Goal: Navigation & Orientation: Find specific page/section

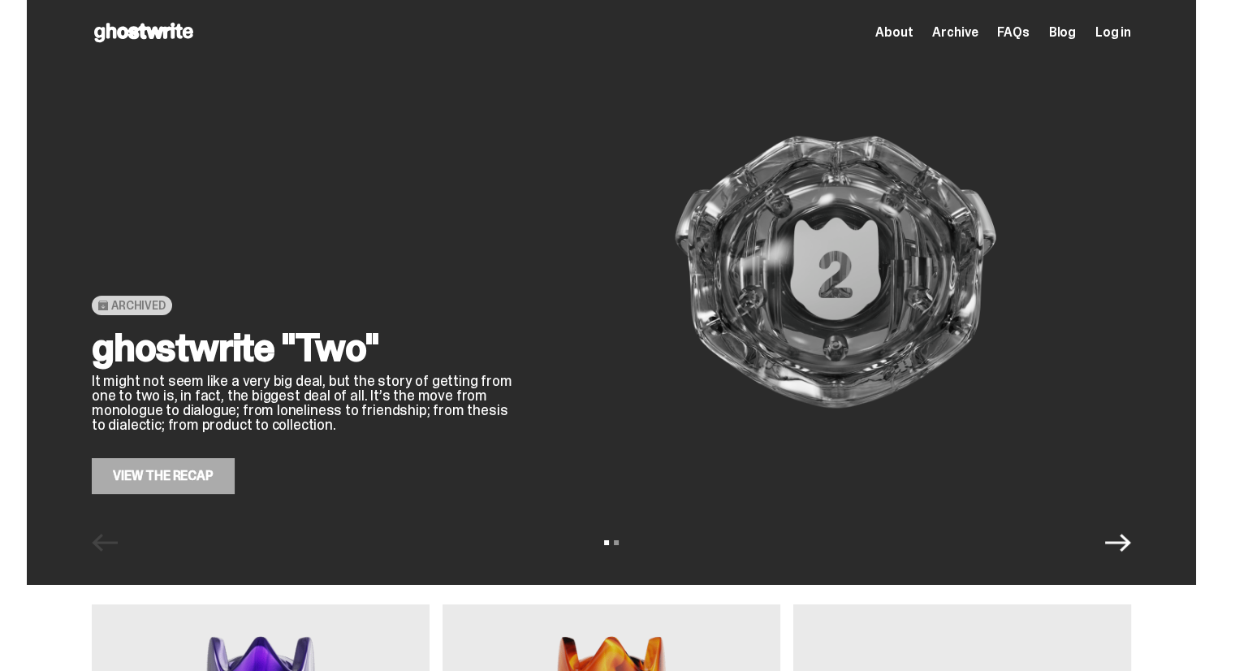
click at [209, 476] on link "View the Recap" at bounding box center [163, 476] width 143 height 36
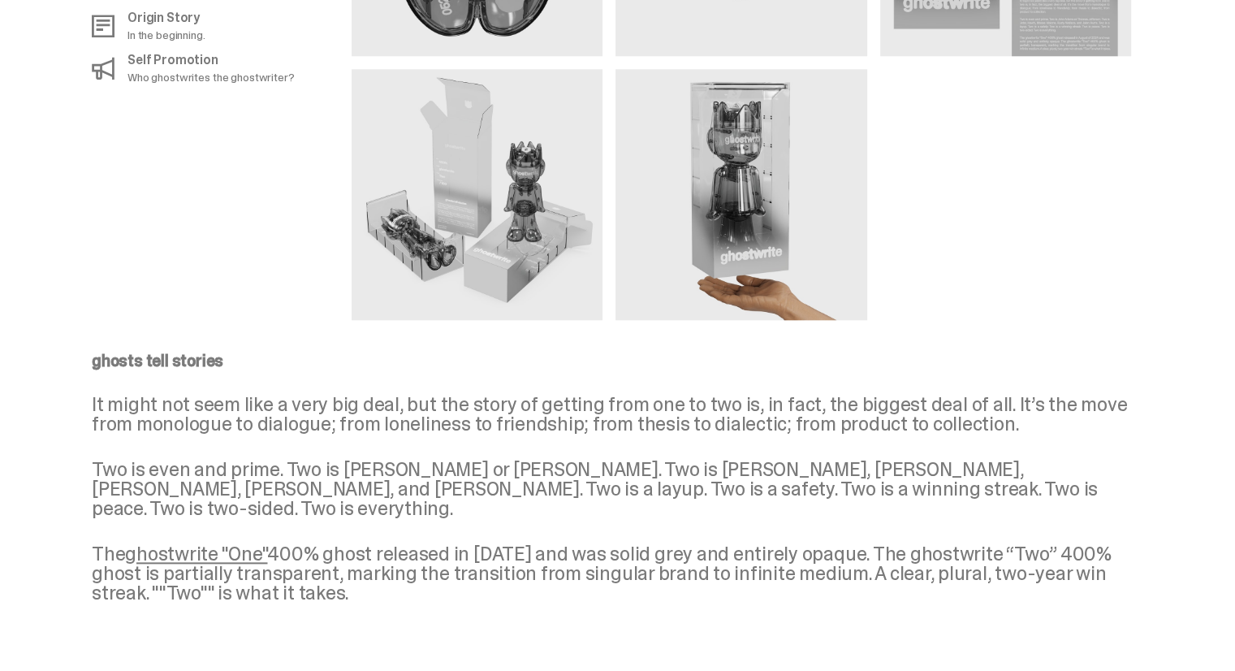
scroll to position [1806, 0]
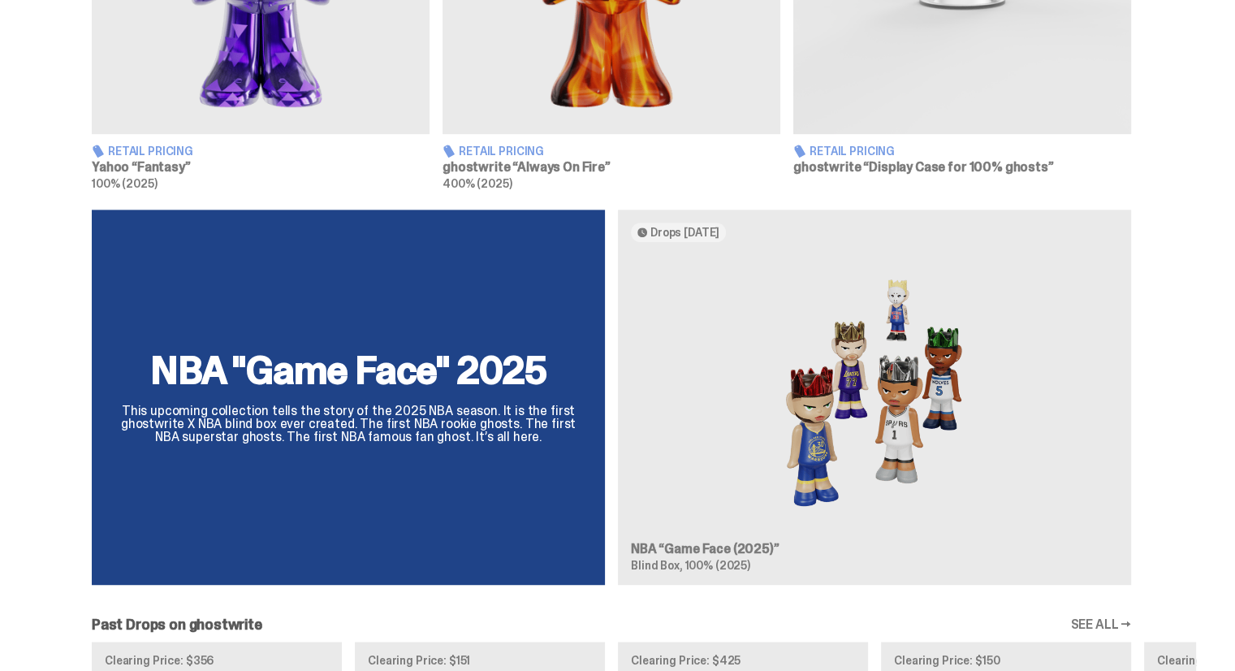
scroll to position [893, 0]
click at [890, 434] on div "NBA "Game Face" 2025 This upcoming collection tells the story of the 2025 NBA s…" at bounding box center [611, 403] width 1169 height 388
click at [722, 552] on div "NBA "Game Face" 2025 This upcoming collection tells the story of the 2025 NBA s…" at bounding box center [611, 403] width 1169 height 388
click at [377, 414] on div "NBA "Game Face" 2025 This upcoming collection tells the story of the 2025 NBA s…" at bounding box center [611, 403] width 1169 height 388
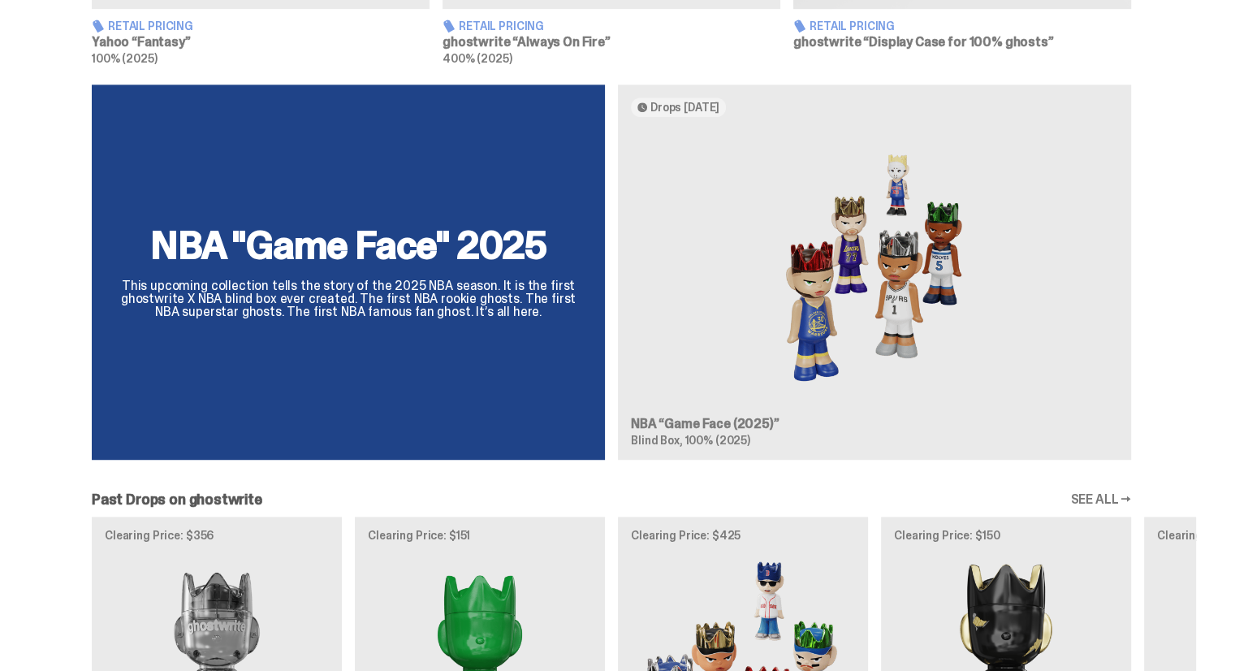
scroll to position [1137, 0]
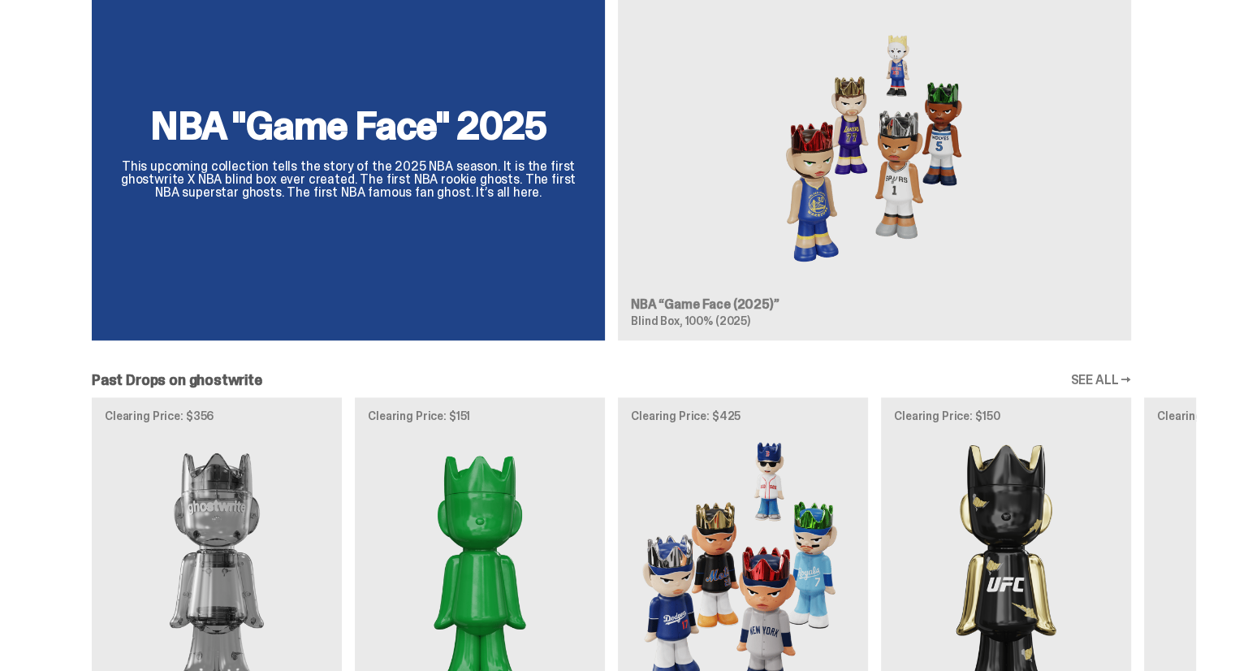
click at [891, 159] on div "NBA "Game Face" 2025 This upcoming collection tells the story of the 2025 NBA s…" at bounding box center [611, 159] width 1169 height 388
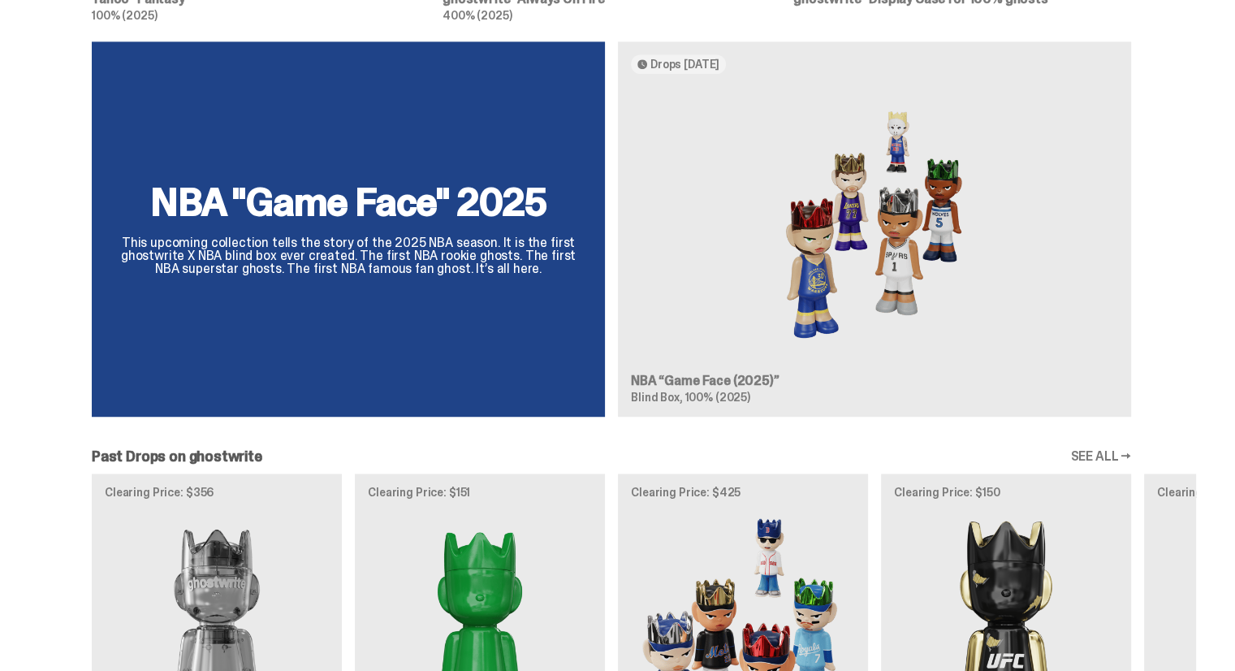
scroll to position [974, 0]
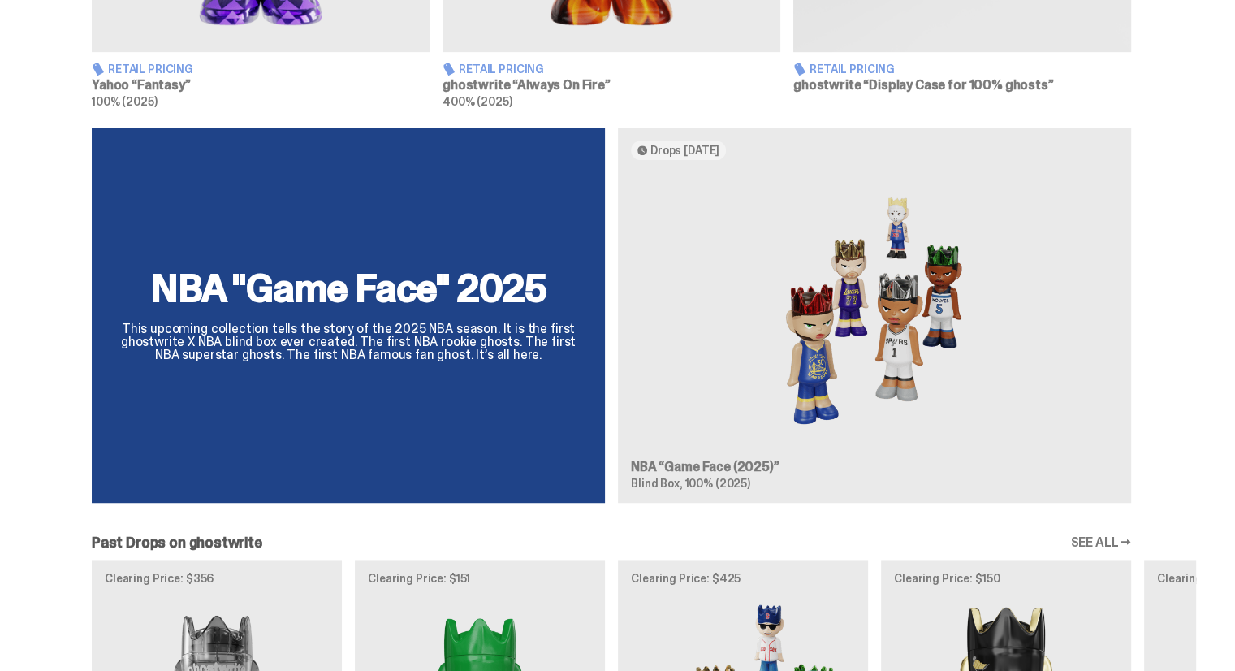
click at [468, 233] on div "NBA "Game Face" 2025 This upcoming collection tells the story of the 2025 NBA s…" at bounding box center [611, 321] width 1169 height 388
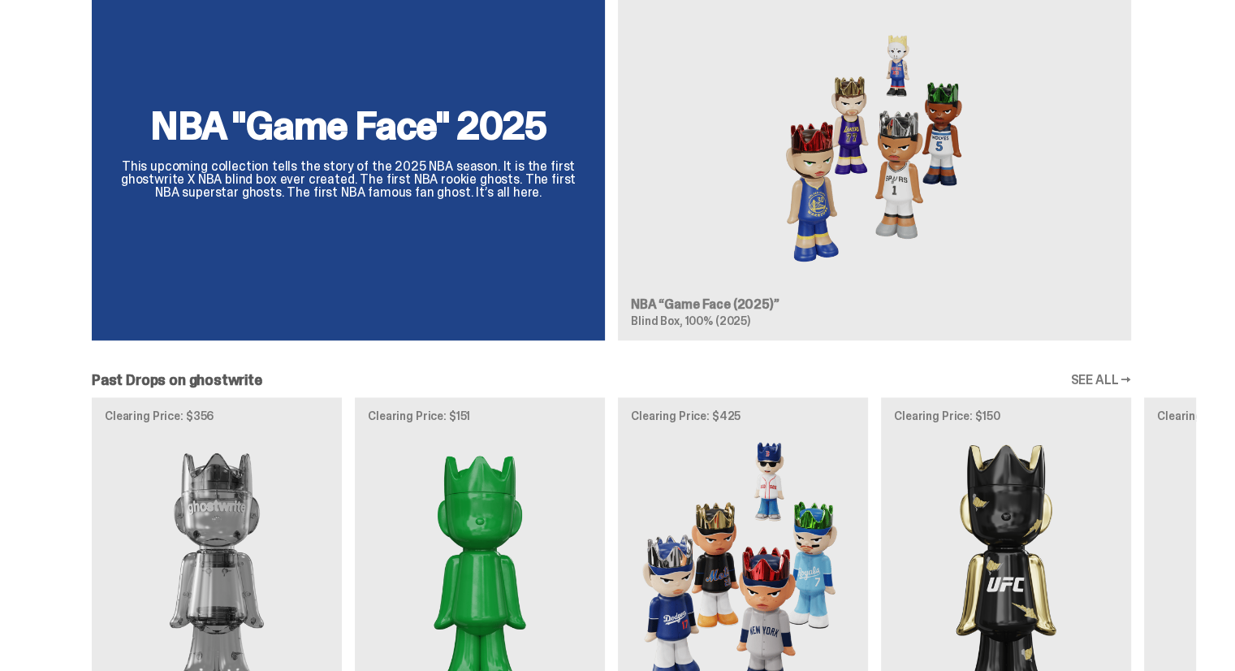
scroll to position [1461, 0]
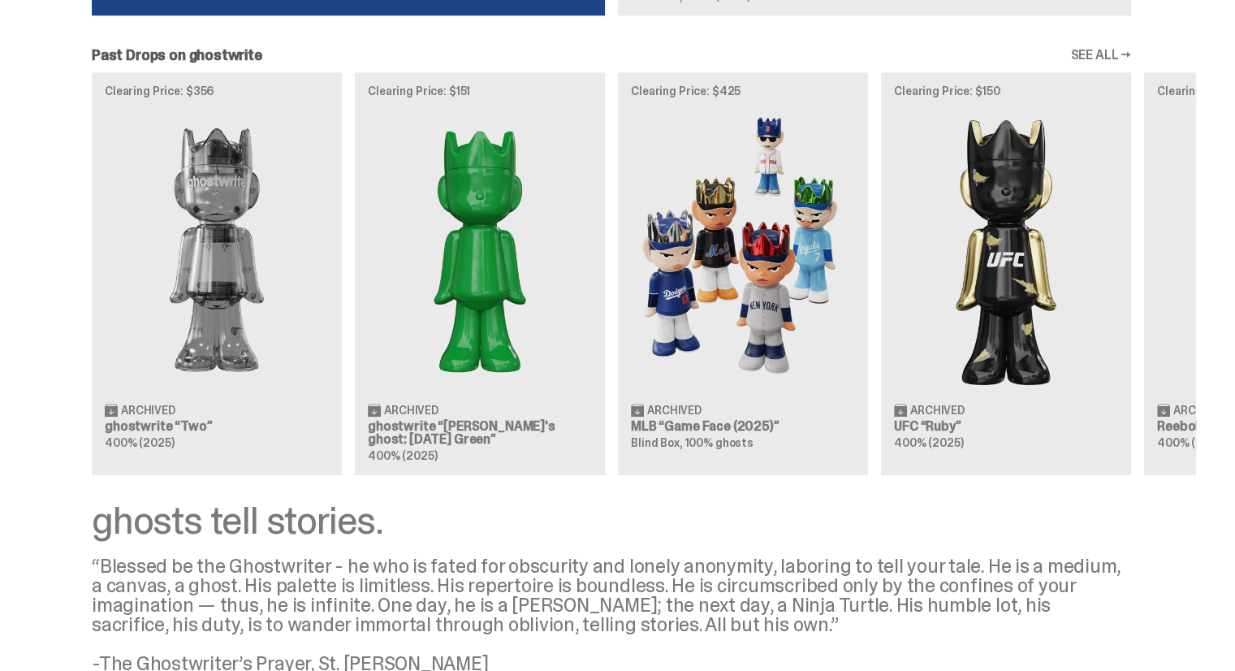
click at [1107, 59] on link "SEE ALL →" at bounding box center [1100, 55] width 61 height 13
